Goal: Information Seeking & Learning: Learn about a topic

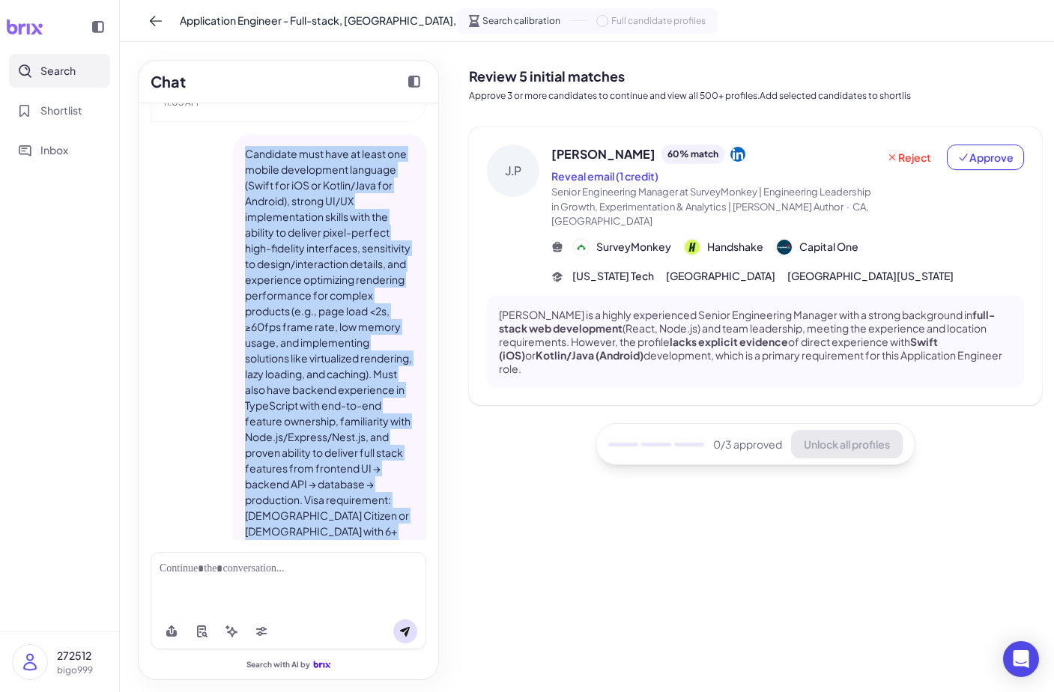
scroll to position [329, 0]
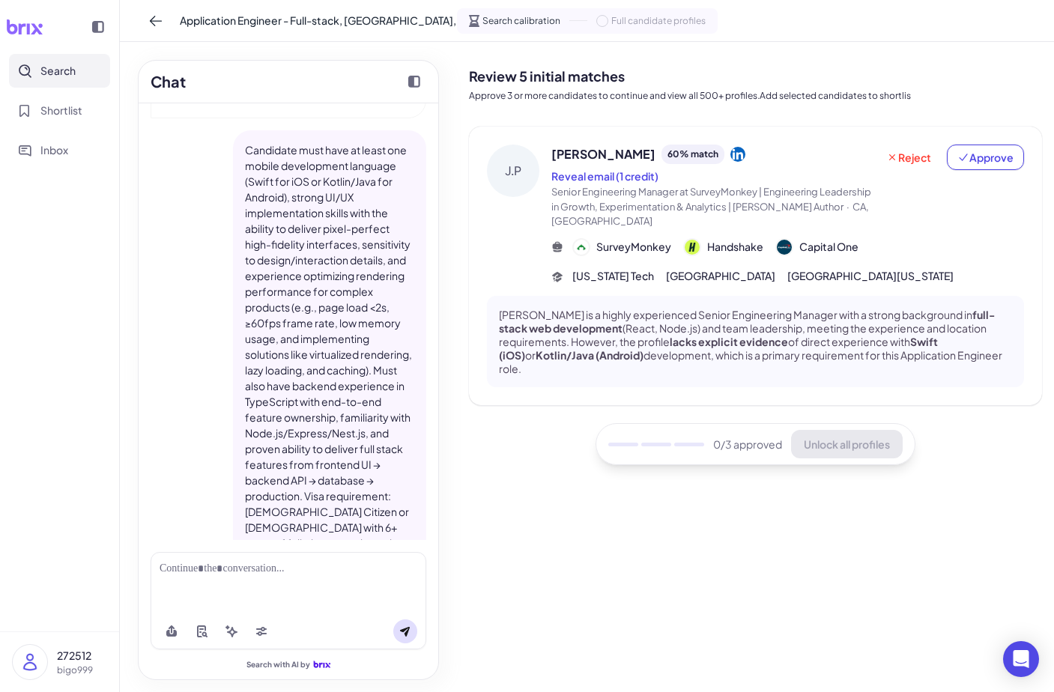
click at [678, 297] on div "[PERSON_NAME] is a highly experienced Senior Engineering Manager with a strong …" at bounding box center [755, 342] width 537 height 92
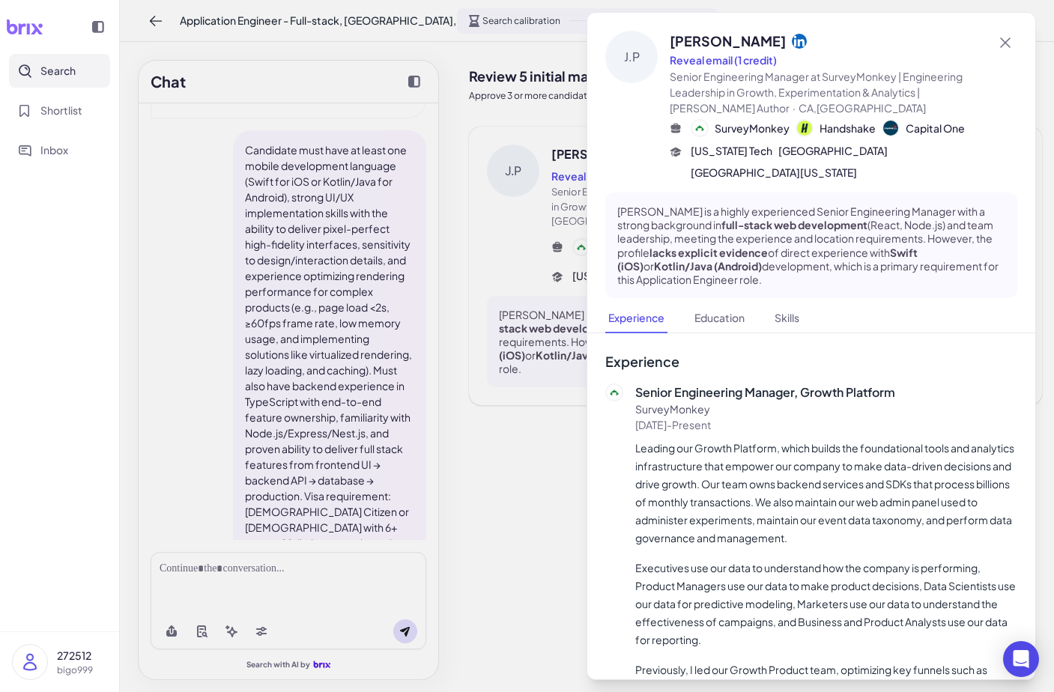
click at [574, 378] on div at bounding box center [527, 346] width 1054 height 692
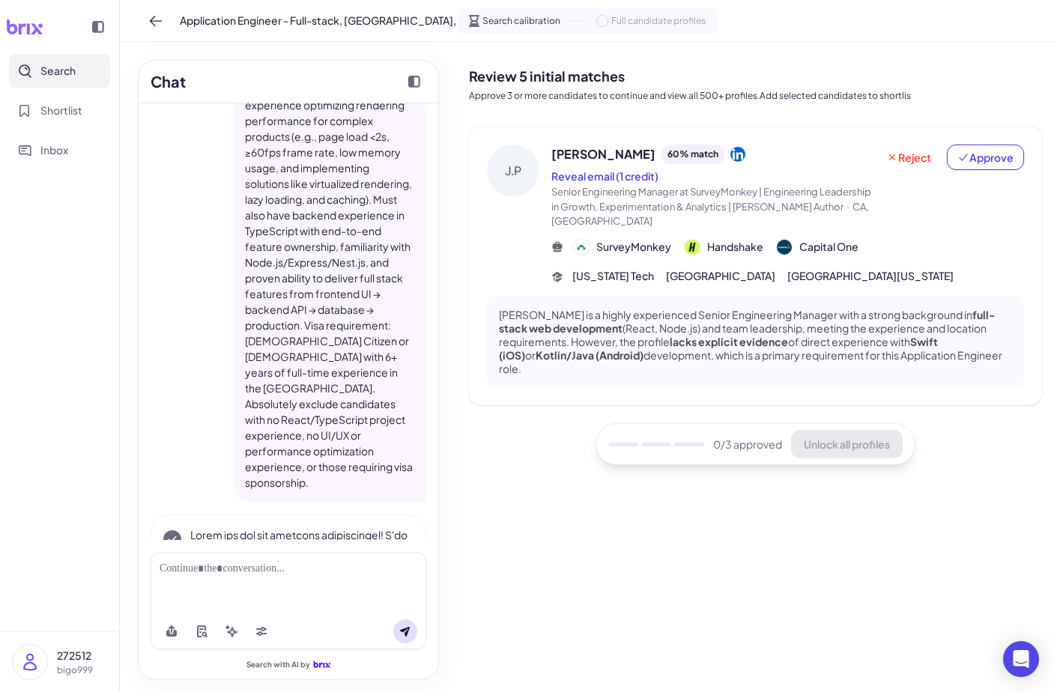
scroll to position [507, 0]
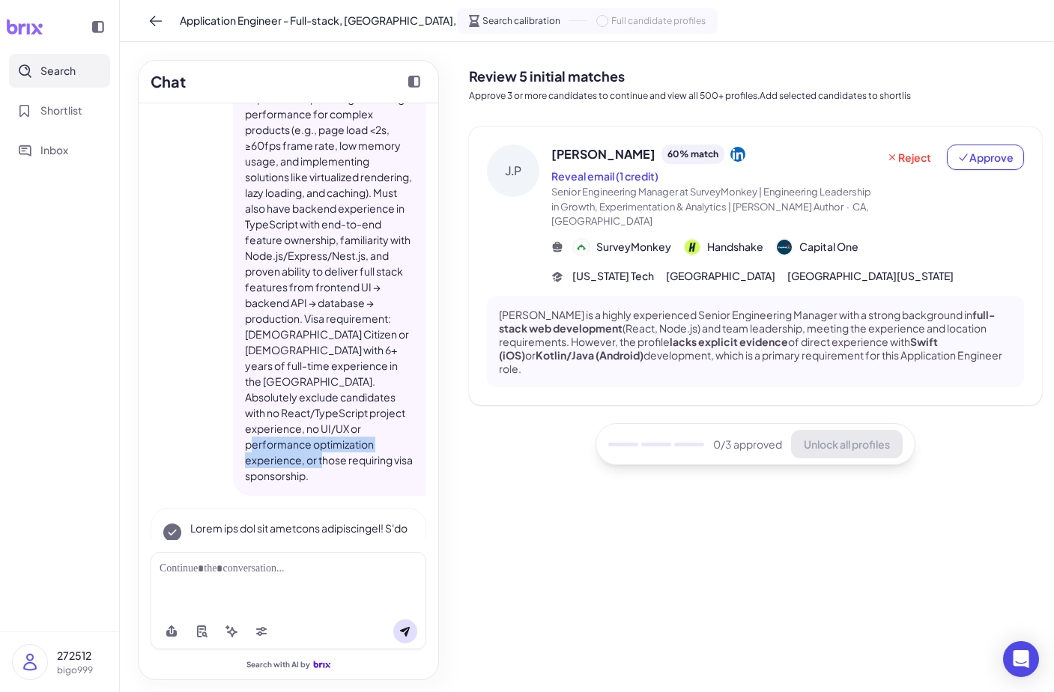
drag, startPoint x: 312, startPoint y: 464, endPoint x: 288, endPoint y: 437, distance: 36.6
click at [288, 437] on p "Candidate must have at least one mobile development language (Swift for iOS or …" at bounding box center [329, 224] width 169 height 519
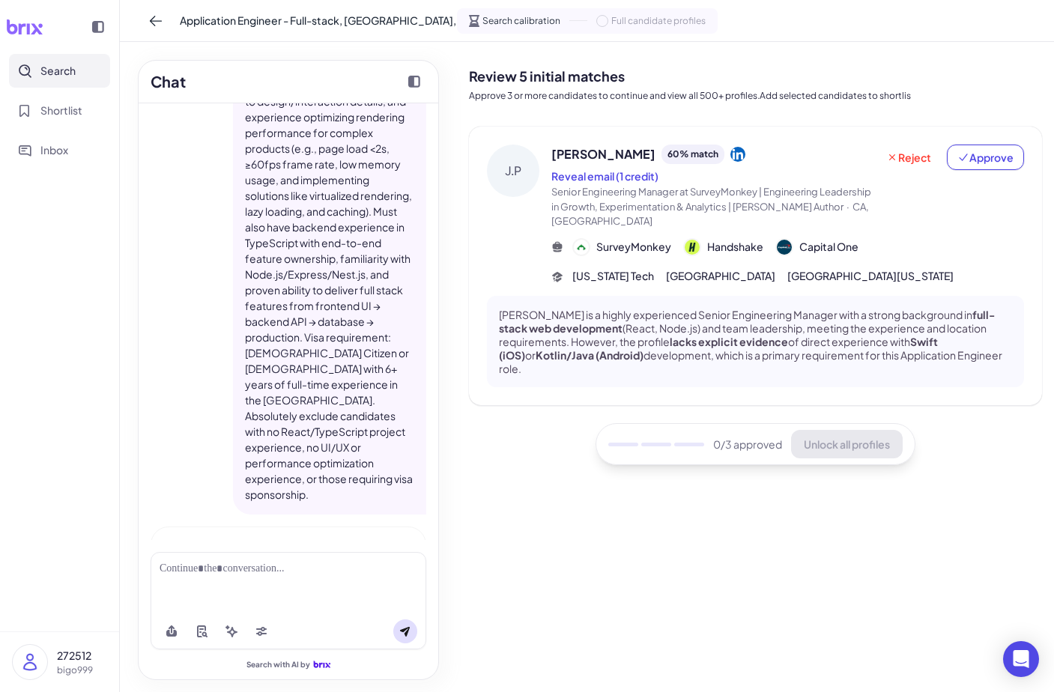
scroll to position [490, 0]
click at [250, 626] on button at bounding box center [261, 631] width 24 height 24
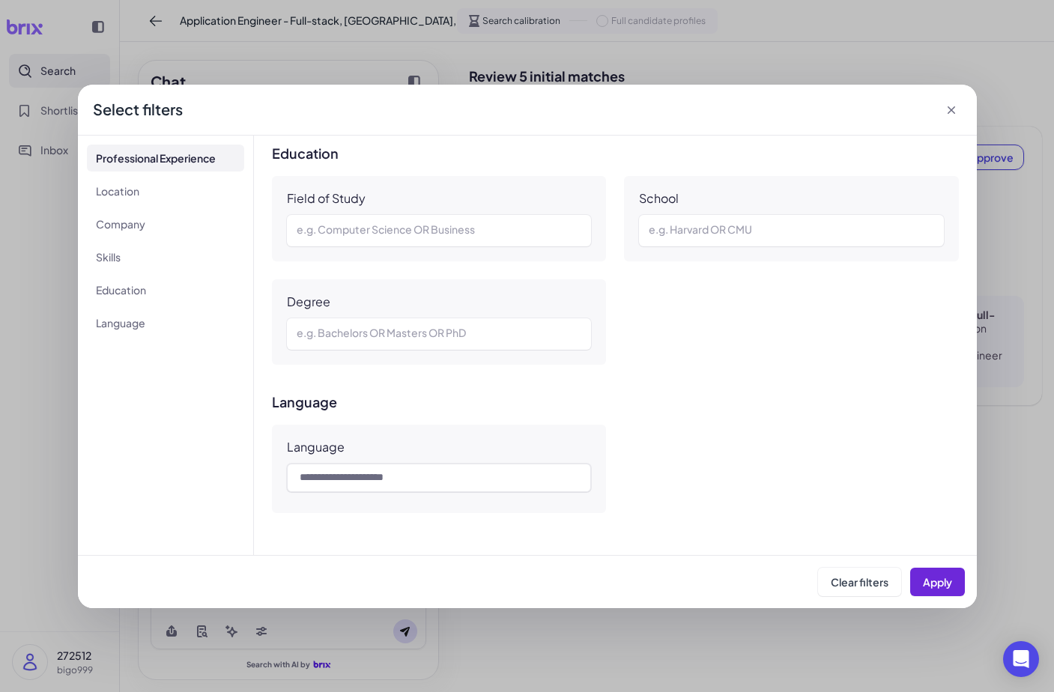
scroll to position [1201, 0]
click at [560, 73] on div "**********" at bounding box center [527, 346] width 1054 height 692
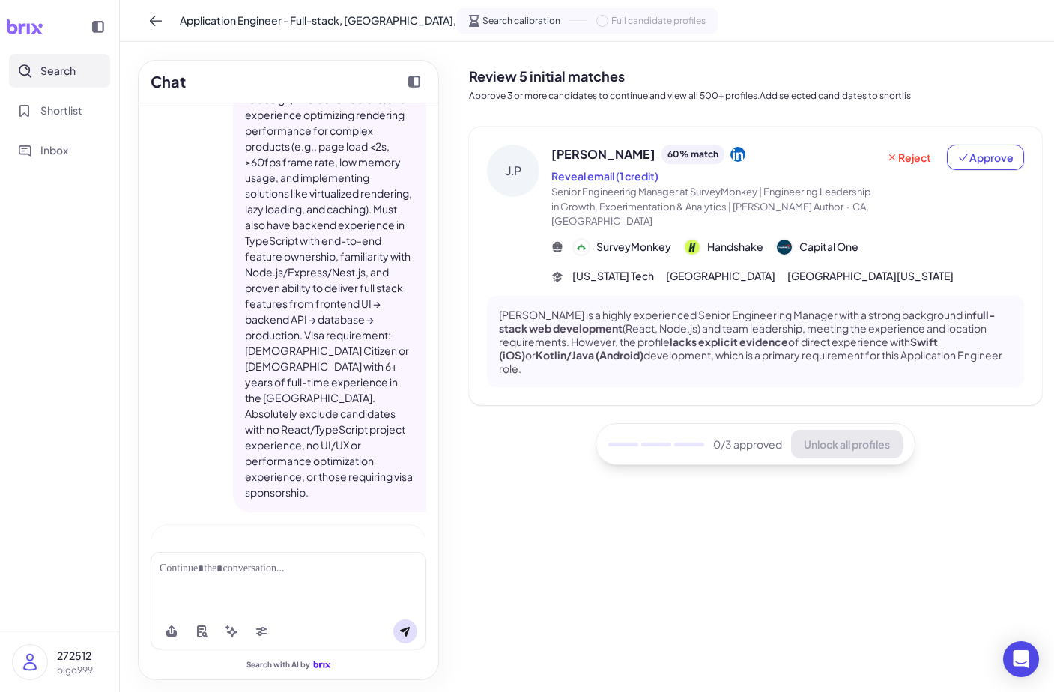
scroll to position [0, 0]
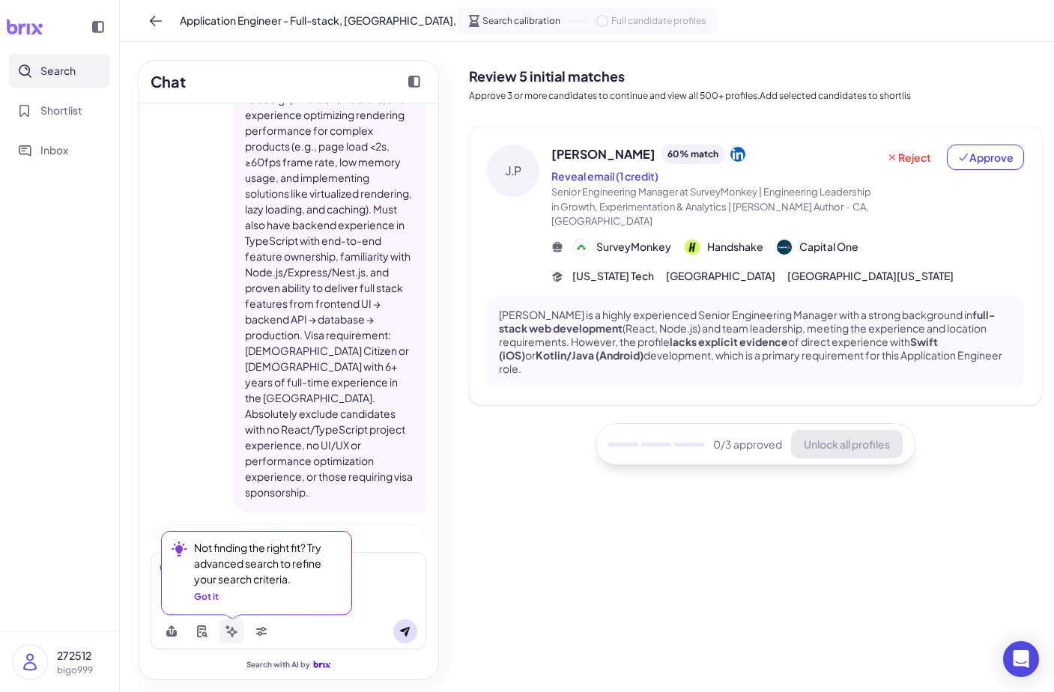
click at [234, 634] on icon at bounding box center [232, 632] width 10 height 10
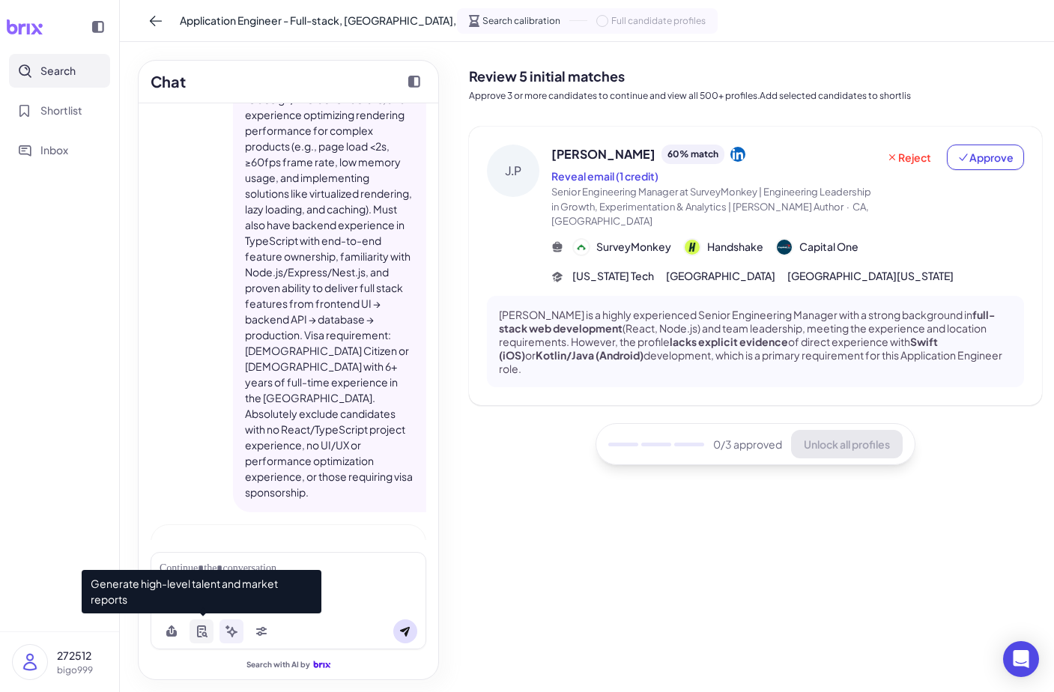
click at [201, 637] on icon at bounding box center [201, 631] width 9 height 12
click at [206, 636] on icon at bounding box center [204, 635] width 5 height 6
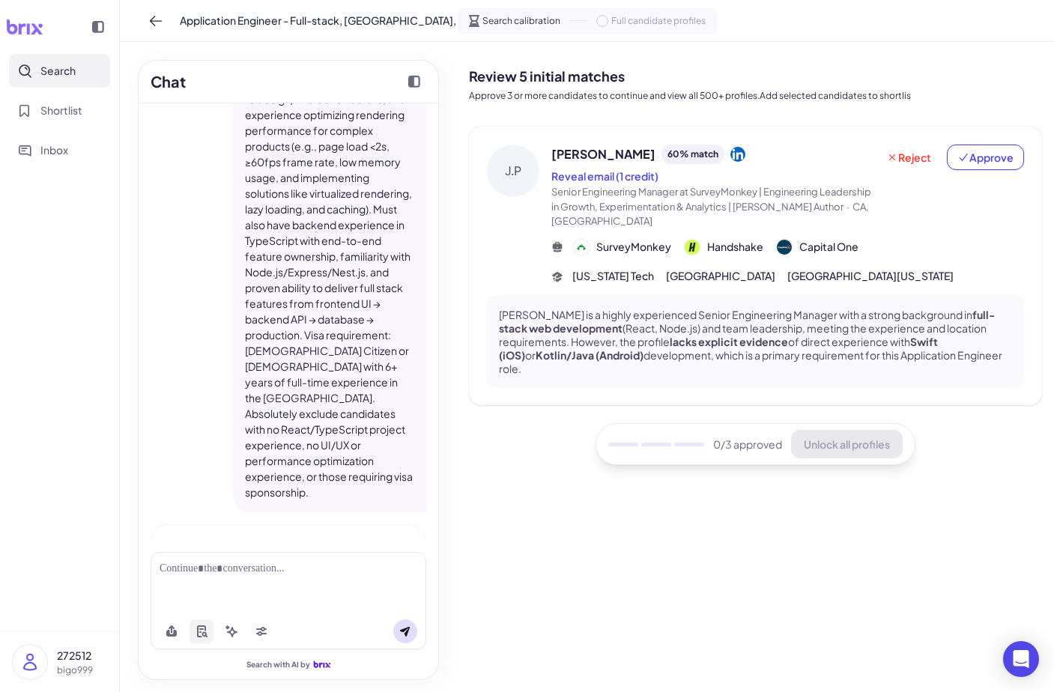
click at [194, 640] on button at bounding box center [201, 631] width 24 height 24
drag, startPoint x: 201, startPoint y: 640, endPoint x: 170, endPoint y: 673, distance: 46.1
click at [201, 640] on button at bounding box center [201, 631] width 24 height 24
click at [259, 637] on icon at bounding box center [261, 631] width 12 height 12
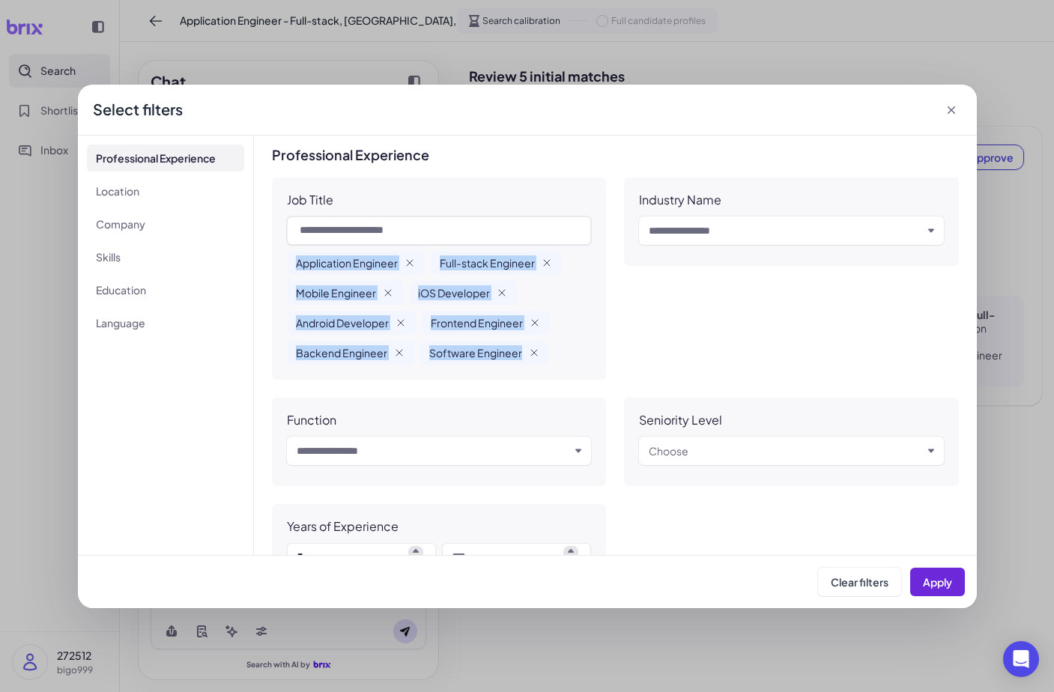
drag, startPoint x: 300, startPoint y: 252, endPoint x: 553, endPoint y: 347, distance: 269.9
click at [539, 350] on div "Application Engineer Full-stack Engineer Mobile Engineer iOS Developer Android …" at bounding box center [439, 308] width 305 height 114
click at [553, 347] on div "Application Engineer Full-stack Engineer Mobile Engineer iOS Developer Android …" at bounding box center [439, 308] width 305 height 114
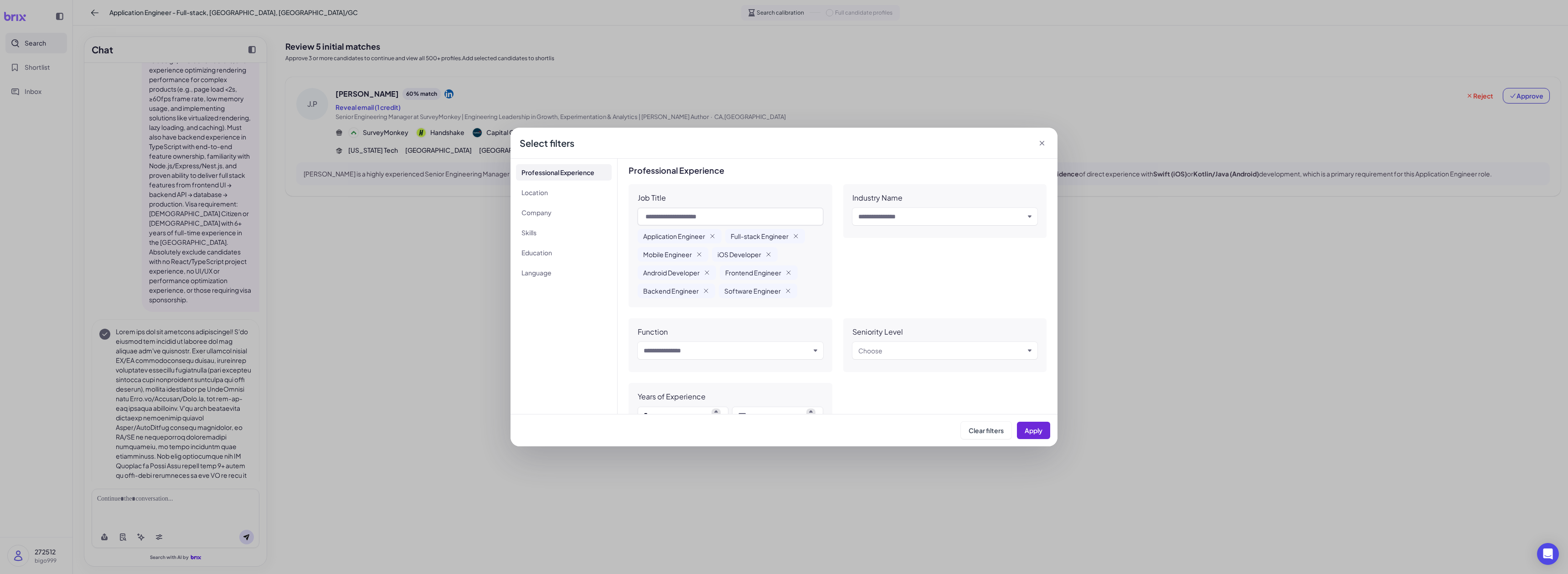
click at [164, 0] on div "**********" at bounding box center [784, 287] width 1568 height 574
